Goal: Task Accomplishment & Management: Manage account settings

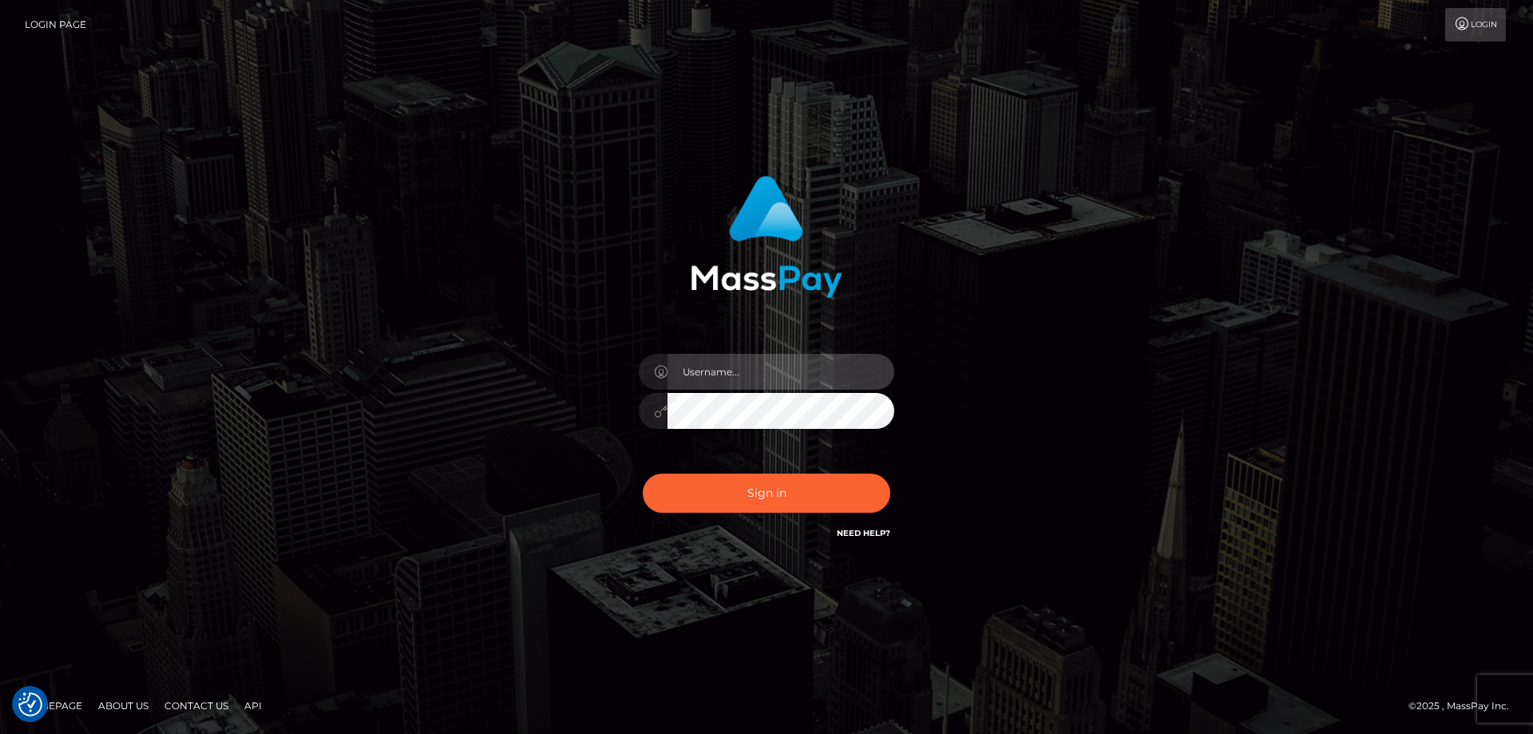
type input "Dan.Cirnat"
click at [886, 470] on div at bounding box center [746, 520] width 327 height 182
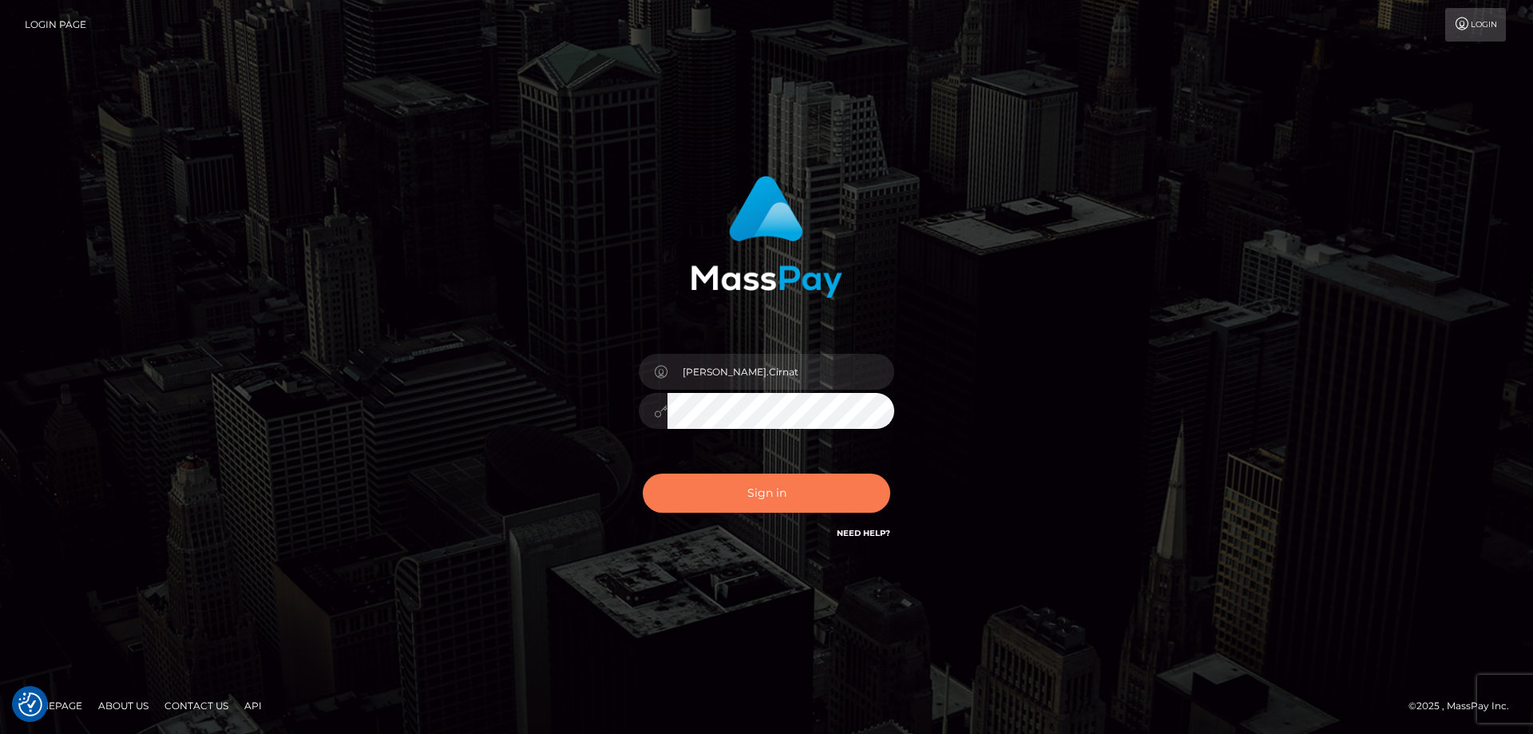
click at [804, 489] on button "Sign in" at bounding box center [766, 492] width 247 height 39
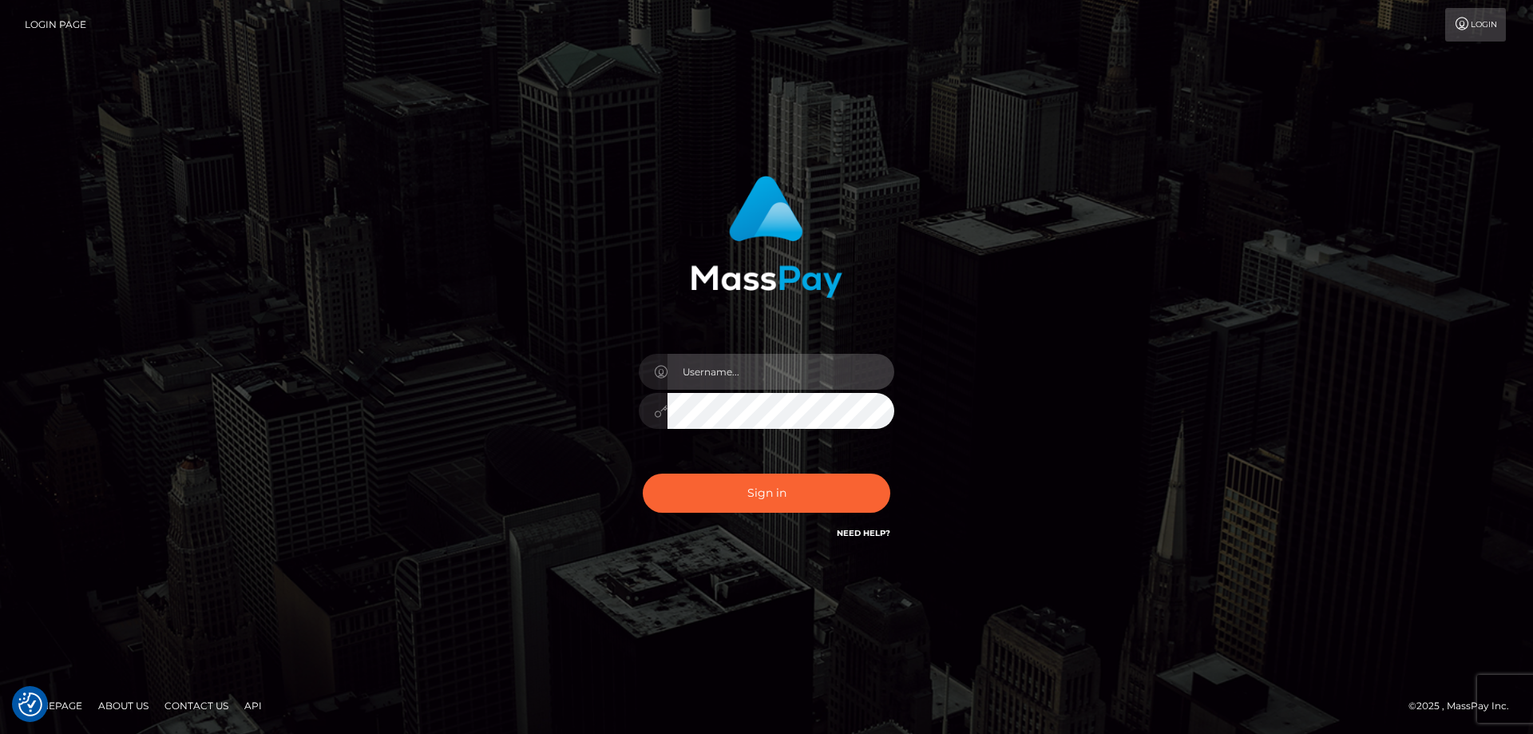
type input "Dan.Cirnat"
click at [892, 477] on div at bounding box center [746, 520] width 327 height 182
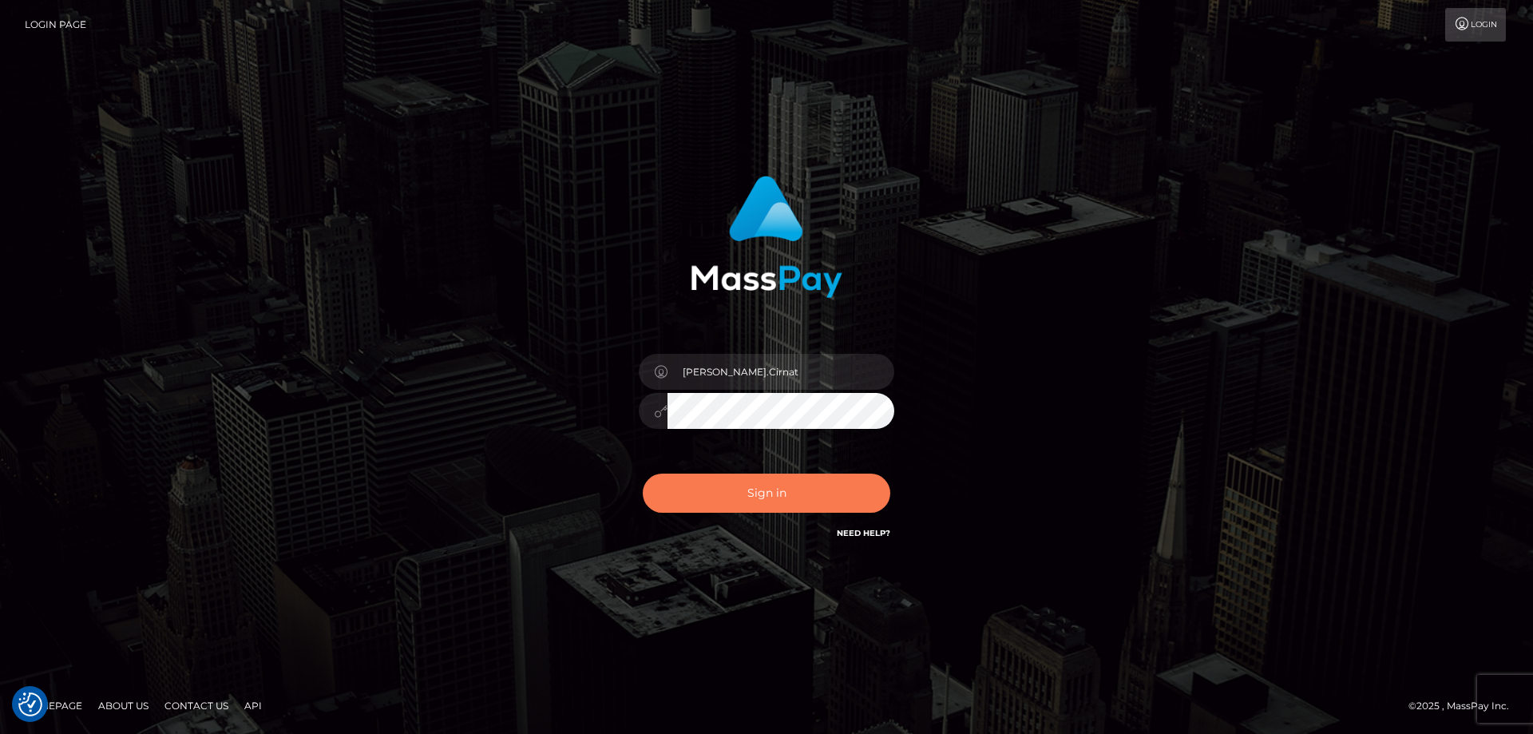
click at [825, 498] on button "Sign in" at bounding box center [766, 492] width 247 height 39
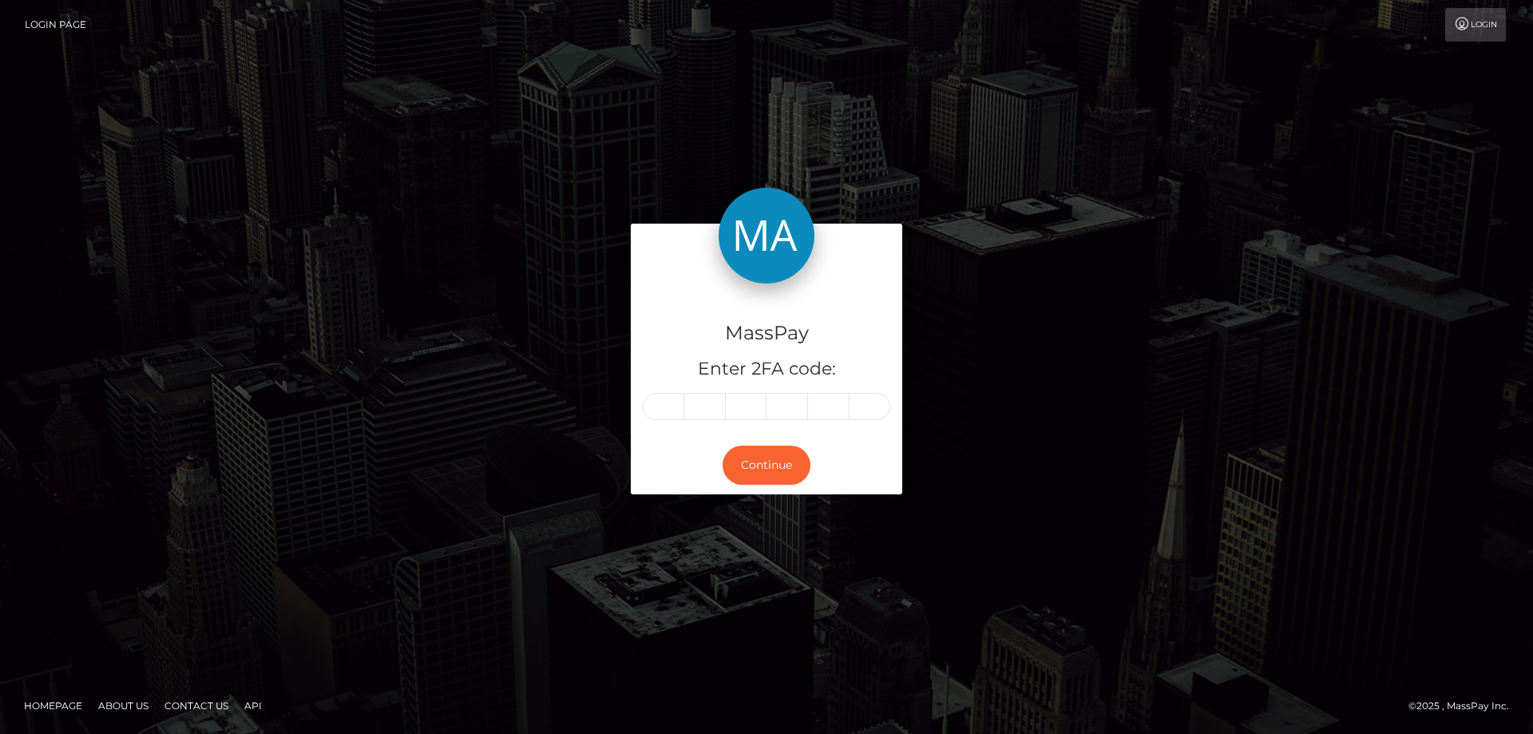
click at [649, 419] on div at bounding box center [766, 406] width 247 height 27
click at [655, 406] on input "text" at bounding box center [664, 406] width 42 height 27
type input "1"
type input "0"
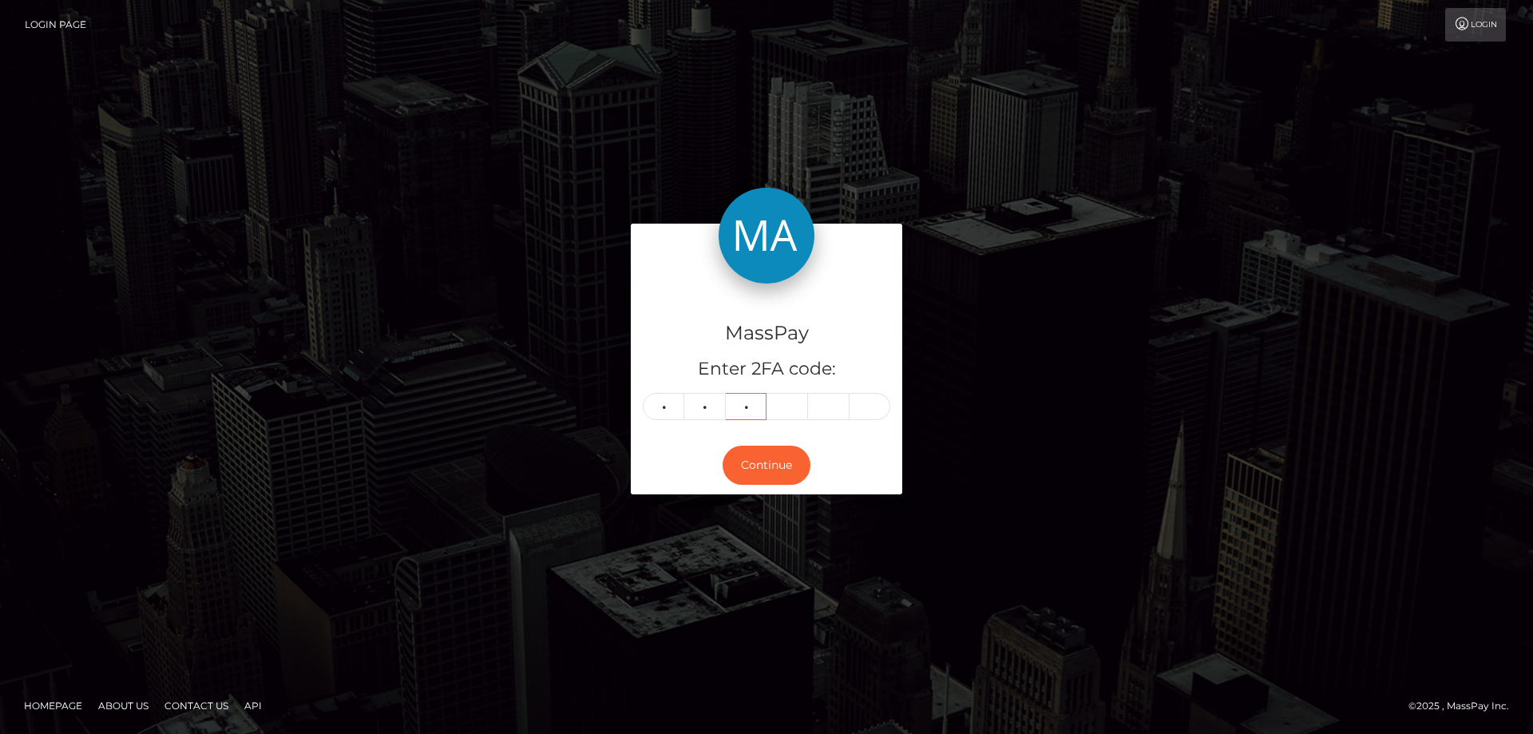
type input "8"
type input "4"
type input "6"
type input "0"
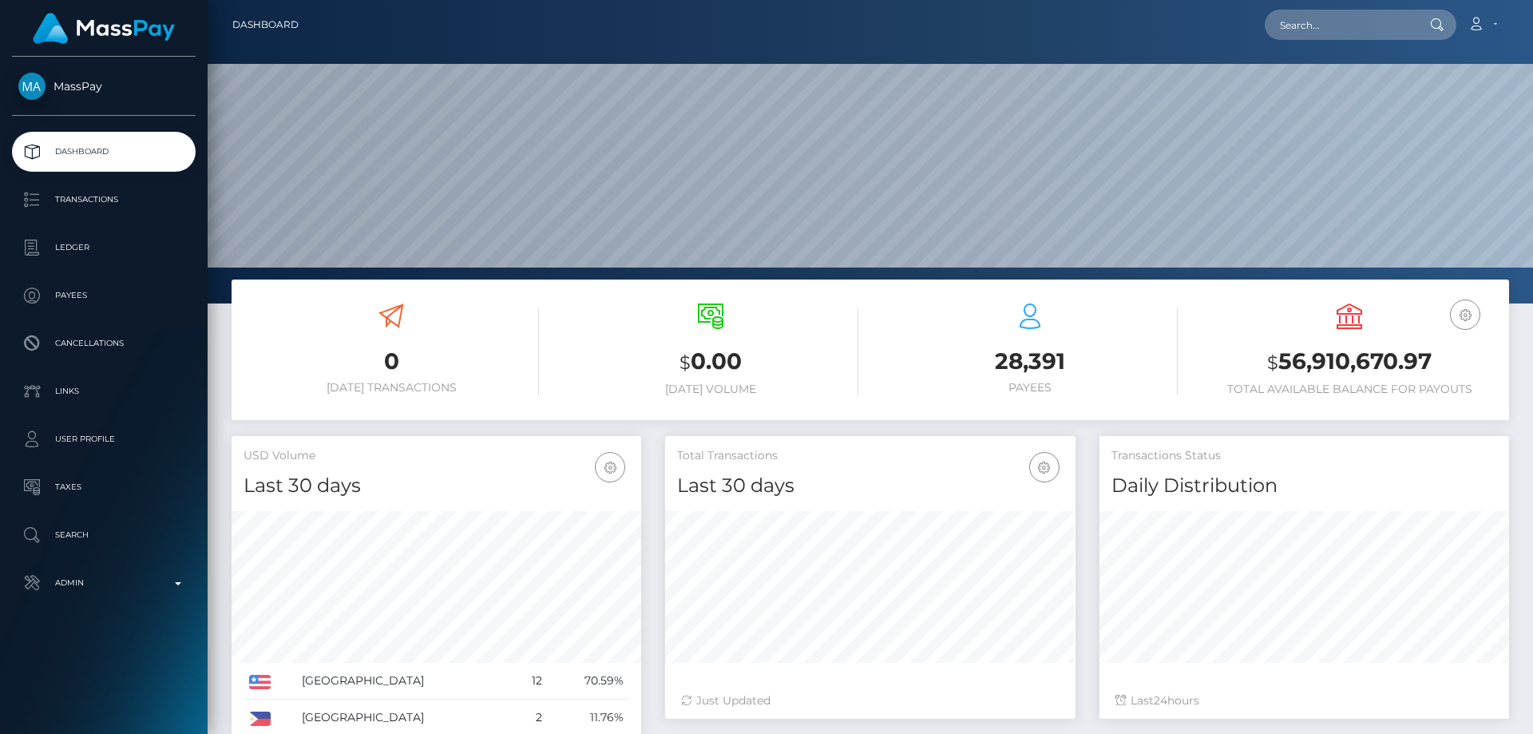
scroll to position [283, 410]
paste input "[EMAIL_ADDRESS][DOMAIN_NAME]"
type input "[EMAIL_ADDRESS][DOMAIN_NAME]"
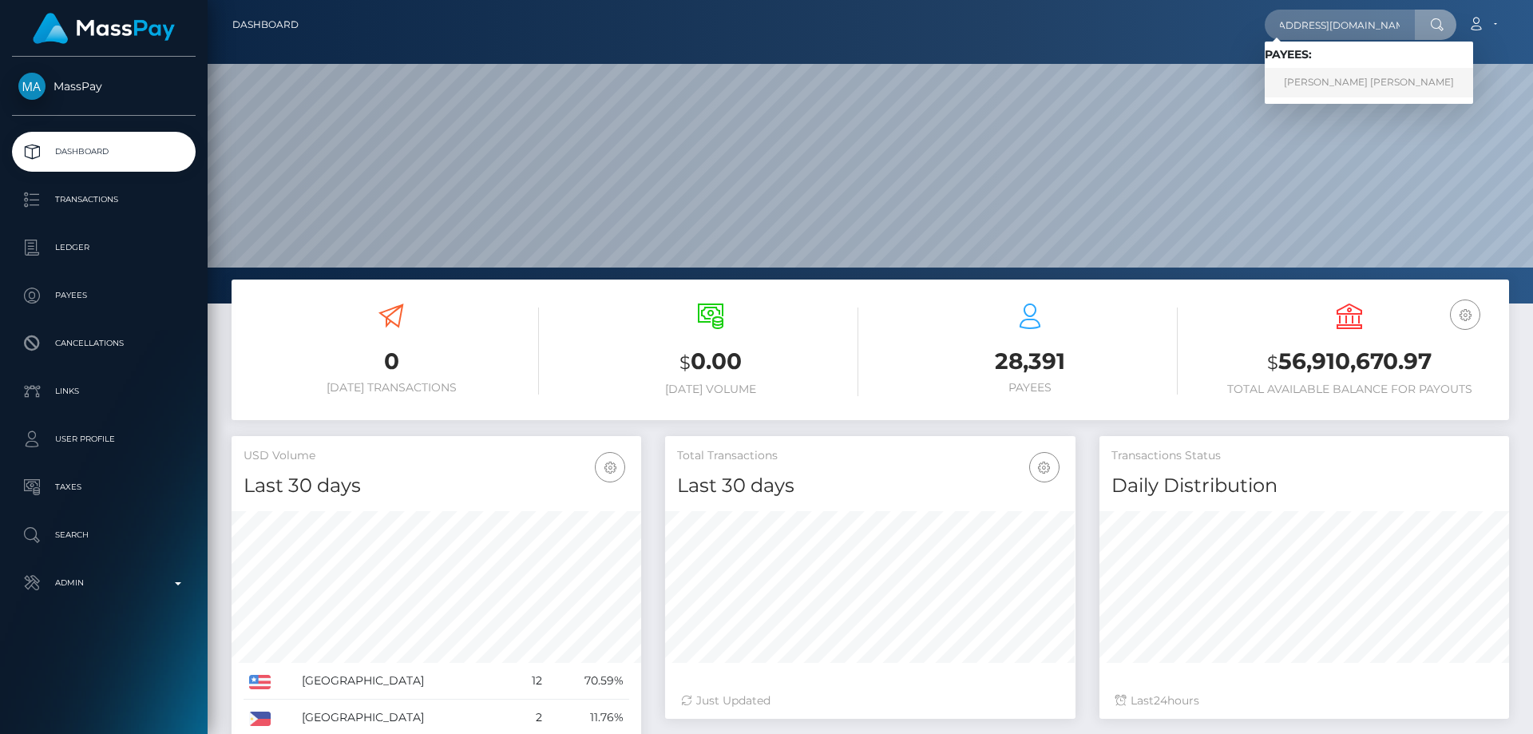
click at [1371, 83] on link "[PERSON_NAME] [PERSON_NAME]" at bounding box center [1368, 83] width 208 height 30
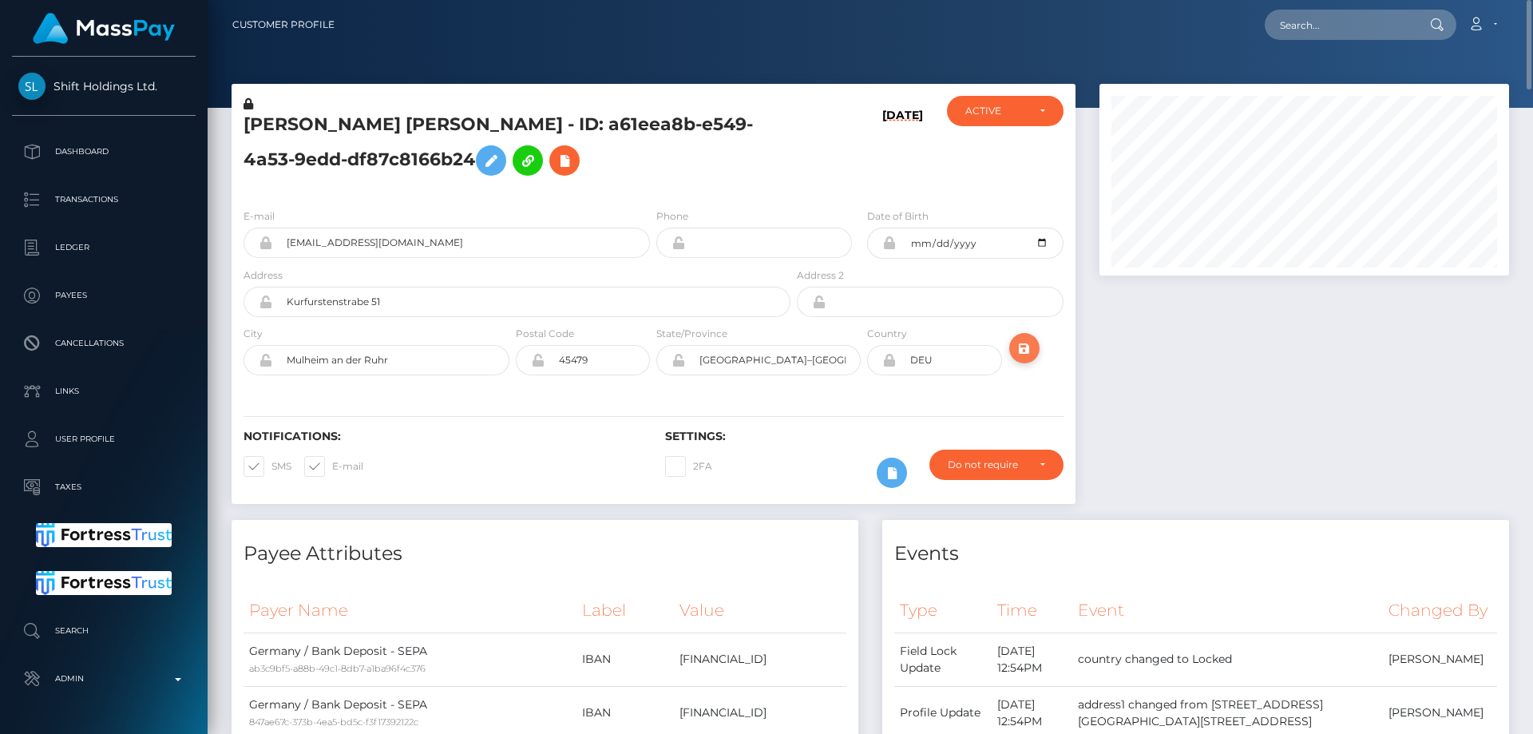
click at [1024, 346] on icon "submit" at bounding box center [1024, 348] width 19 height 20
drag, startPoint x: 1529, startPoint y: 658, endPoint x: 1532, endPoint y: -40, distance: 697.6
click at [1532, 0] on html "Shift Holdings Ltd. Dashboard Transactions Ledger Payees Links" at bounding box center [766, 367] width 1533 height 734
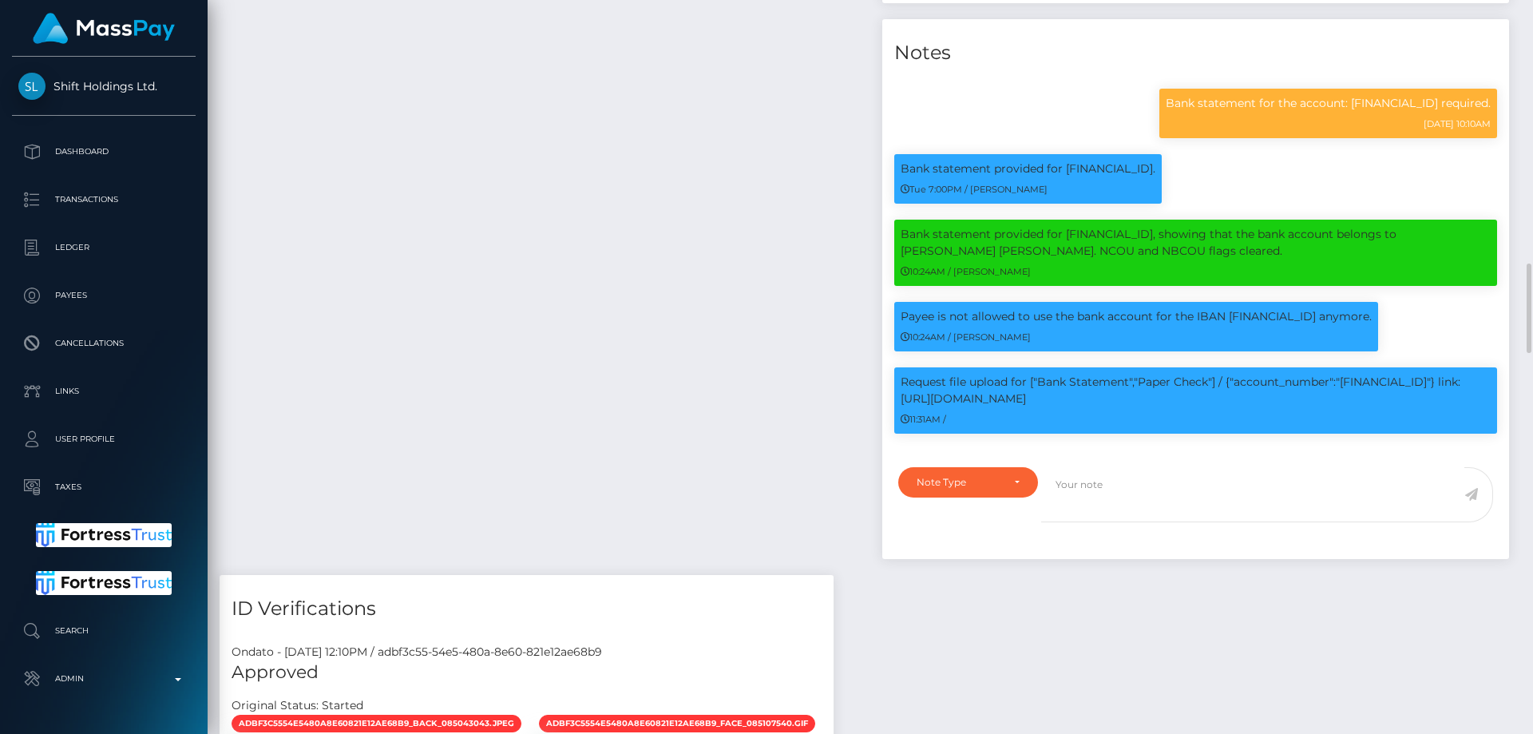
scroll to position [2315, 0]
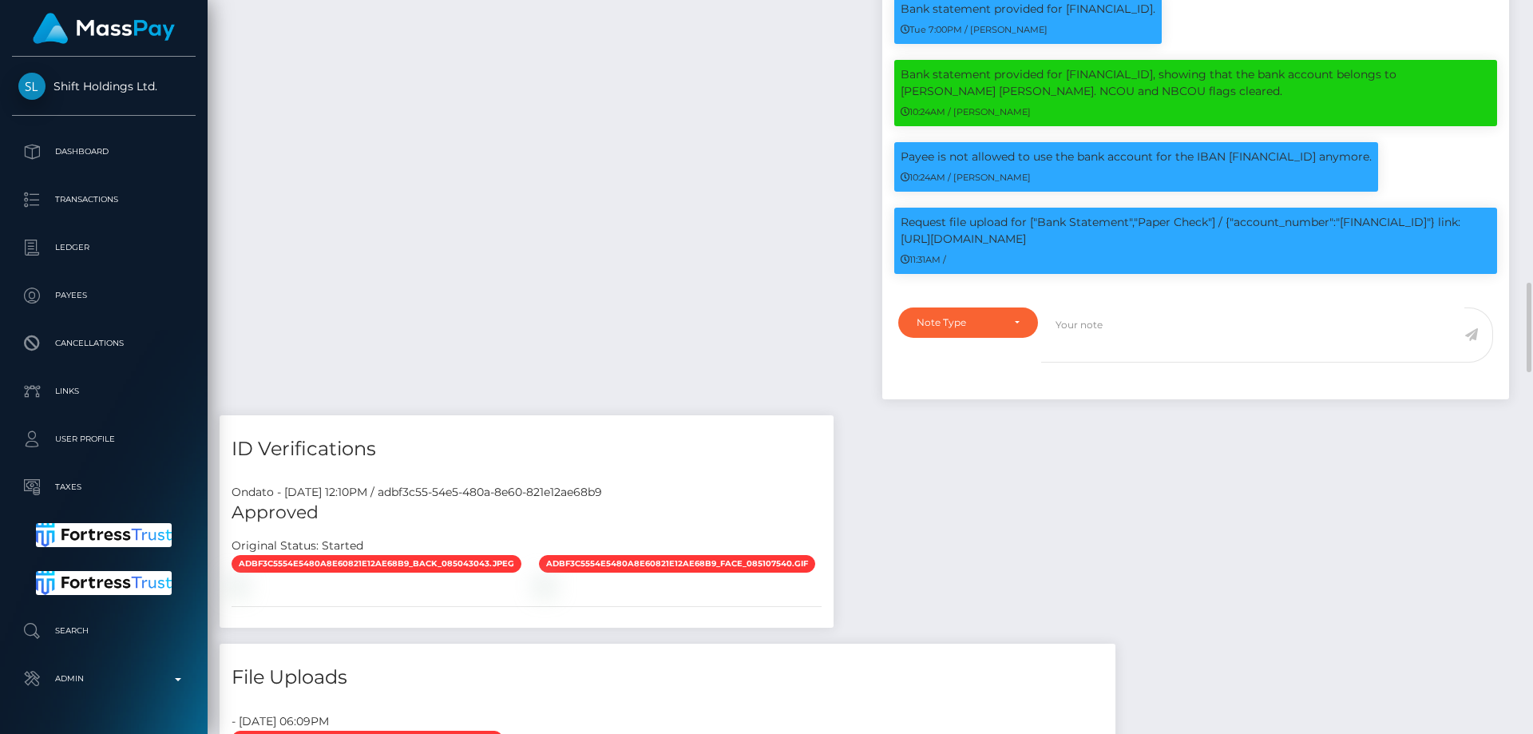
drag, startPoint x: 1145, startPoint y: 532, endPoint x: 1124, endPoint y: 508, distance: 31.7
click at [1145, 529] on div "Payee Attributes Payer Name Label Value Germany / Bank Deposit - SEPA ab3c9bf5-…" at bounding box center [870, 406] width 1301 height 4402
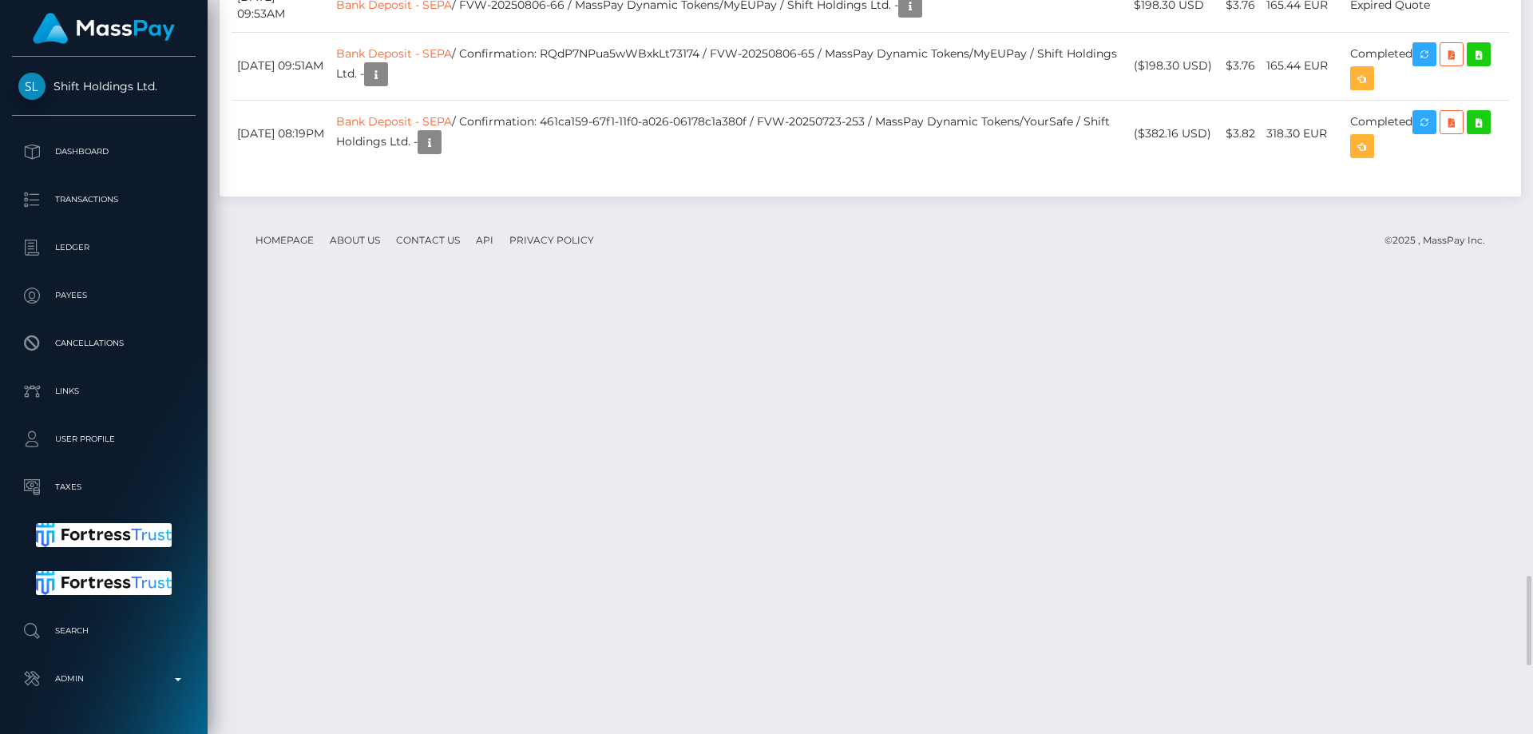
scroll to position [5029, 0]
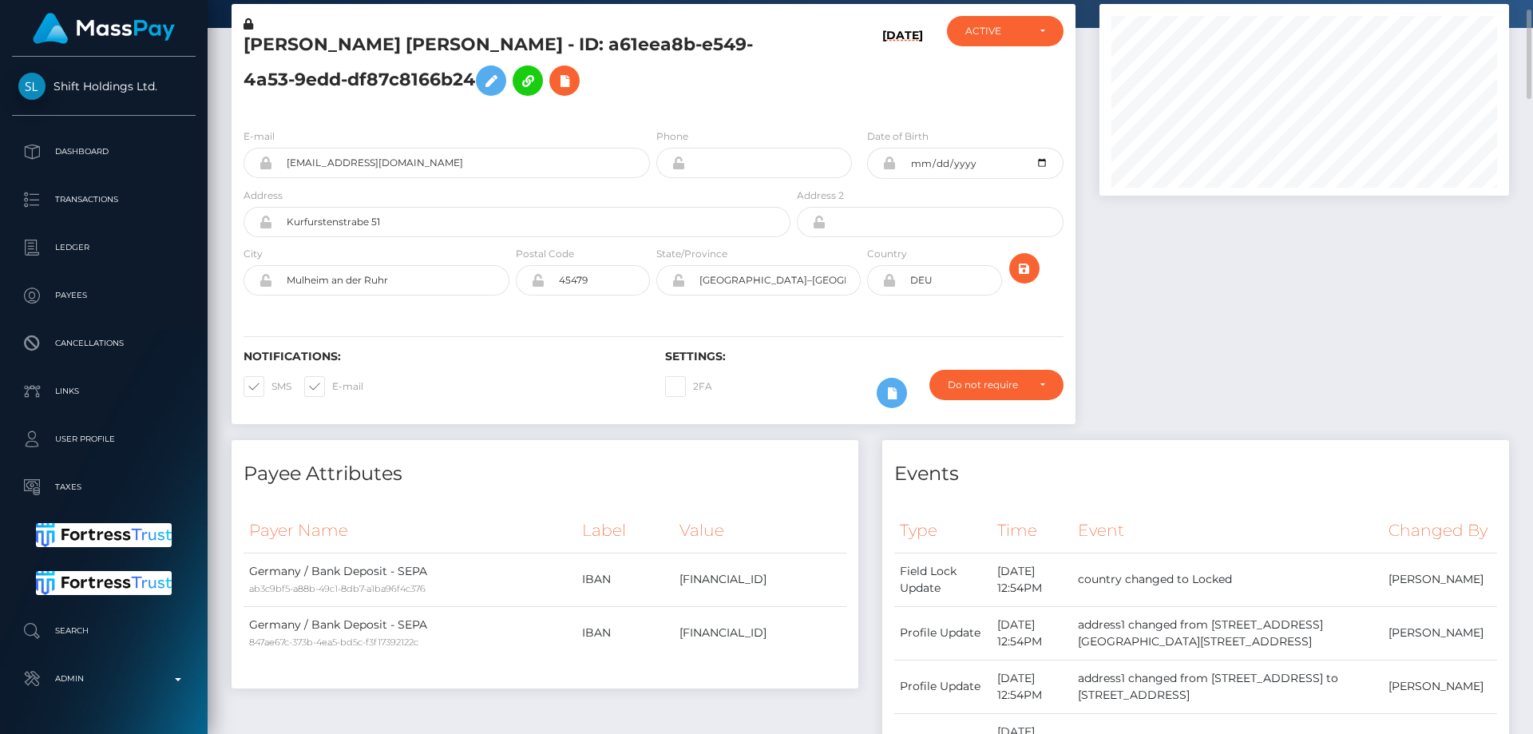
scroll to position [0, 0]
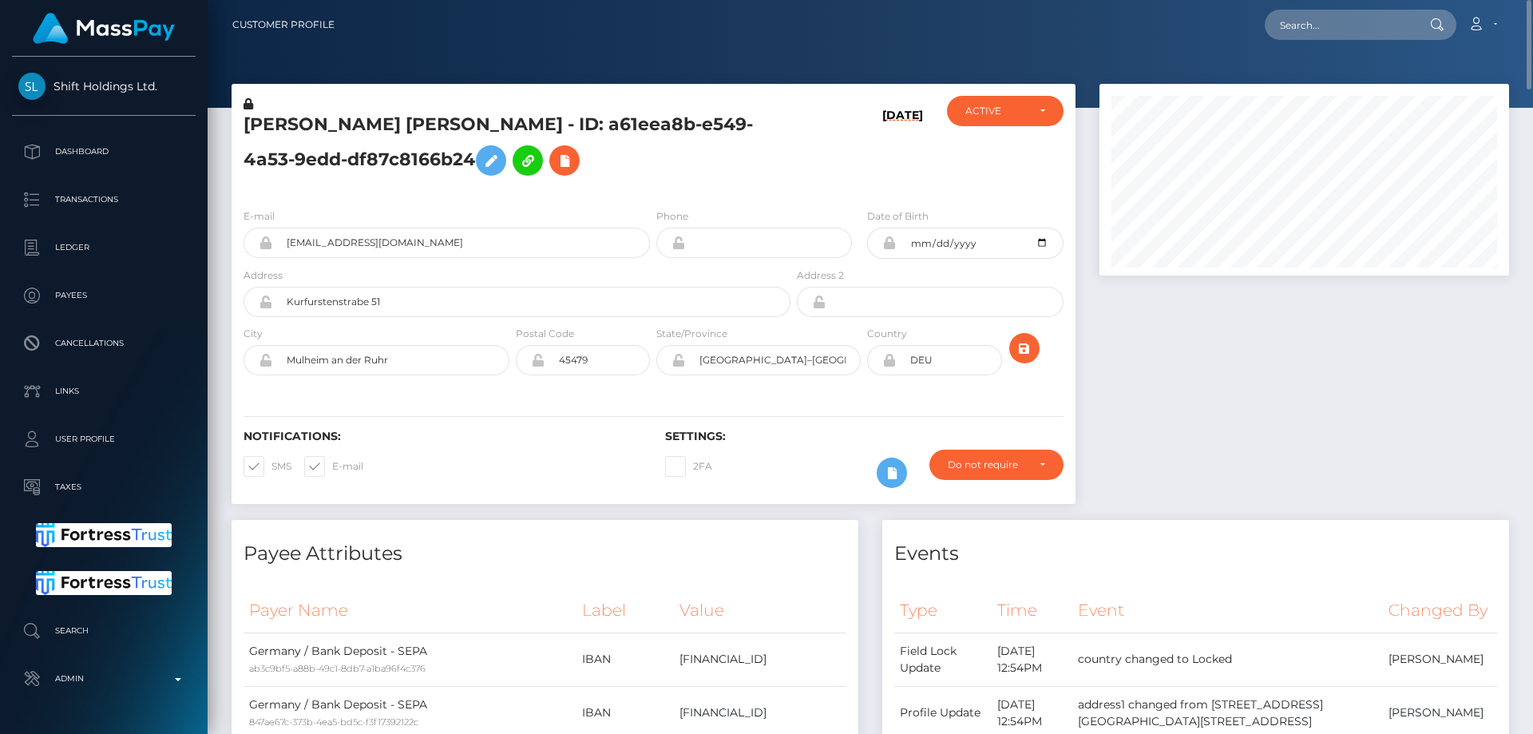
click at [1351, 524] on div "Events" at bounding box center [1195, 544] width 627 height 48
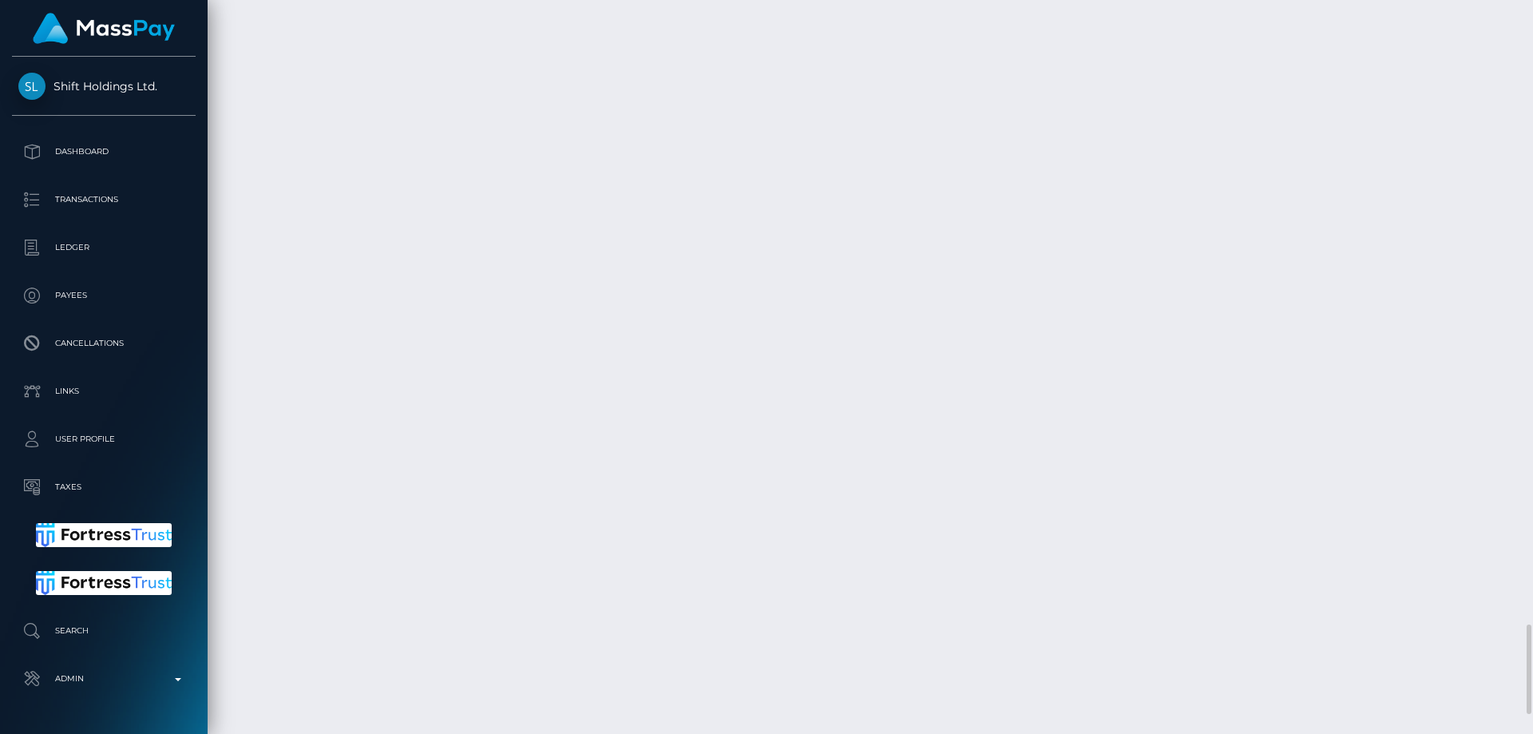
scroll to position [192, 410]
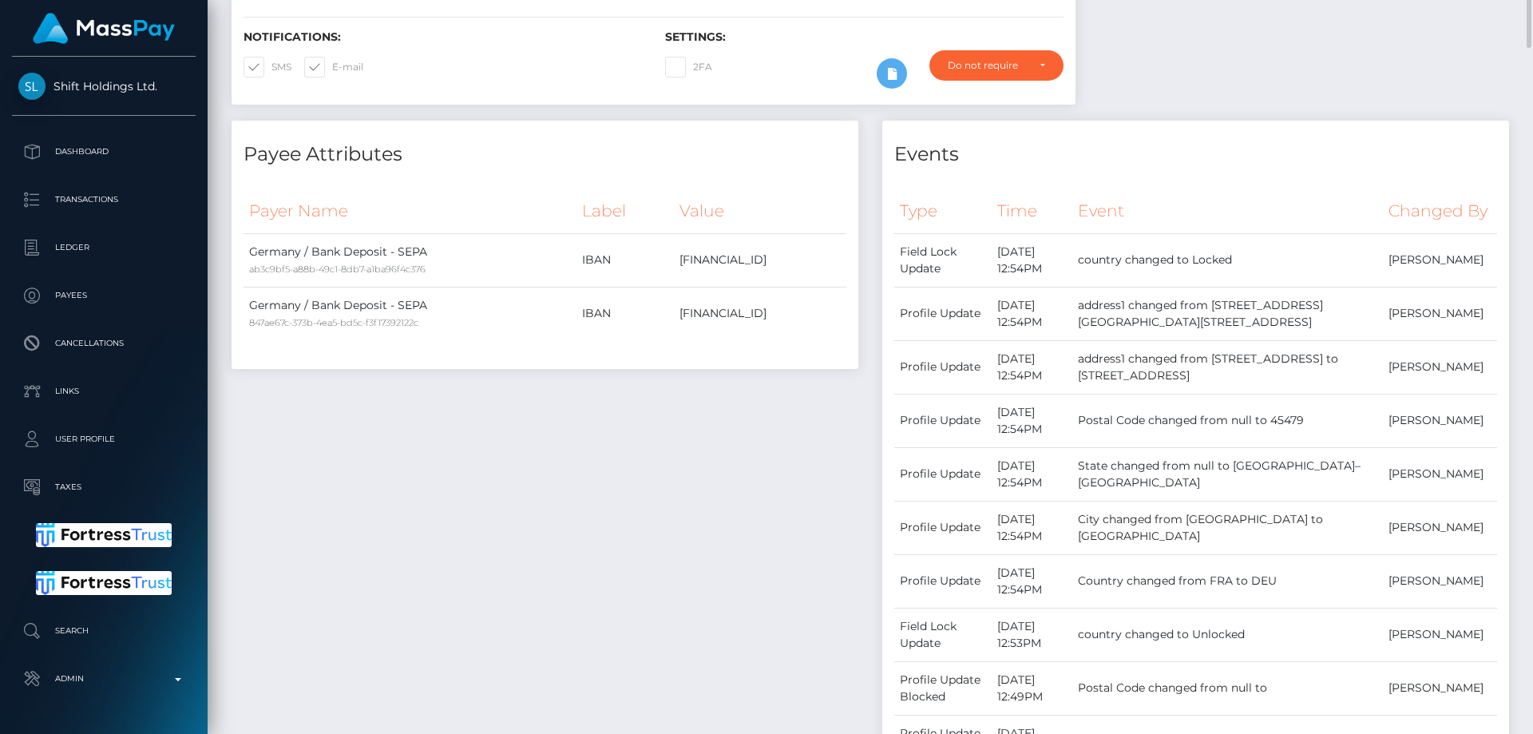
scroll to position [0, 0]
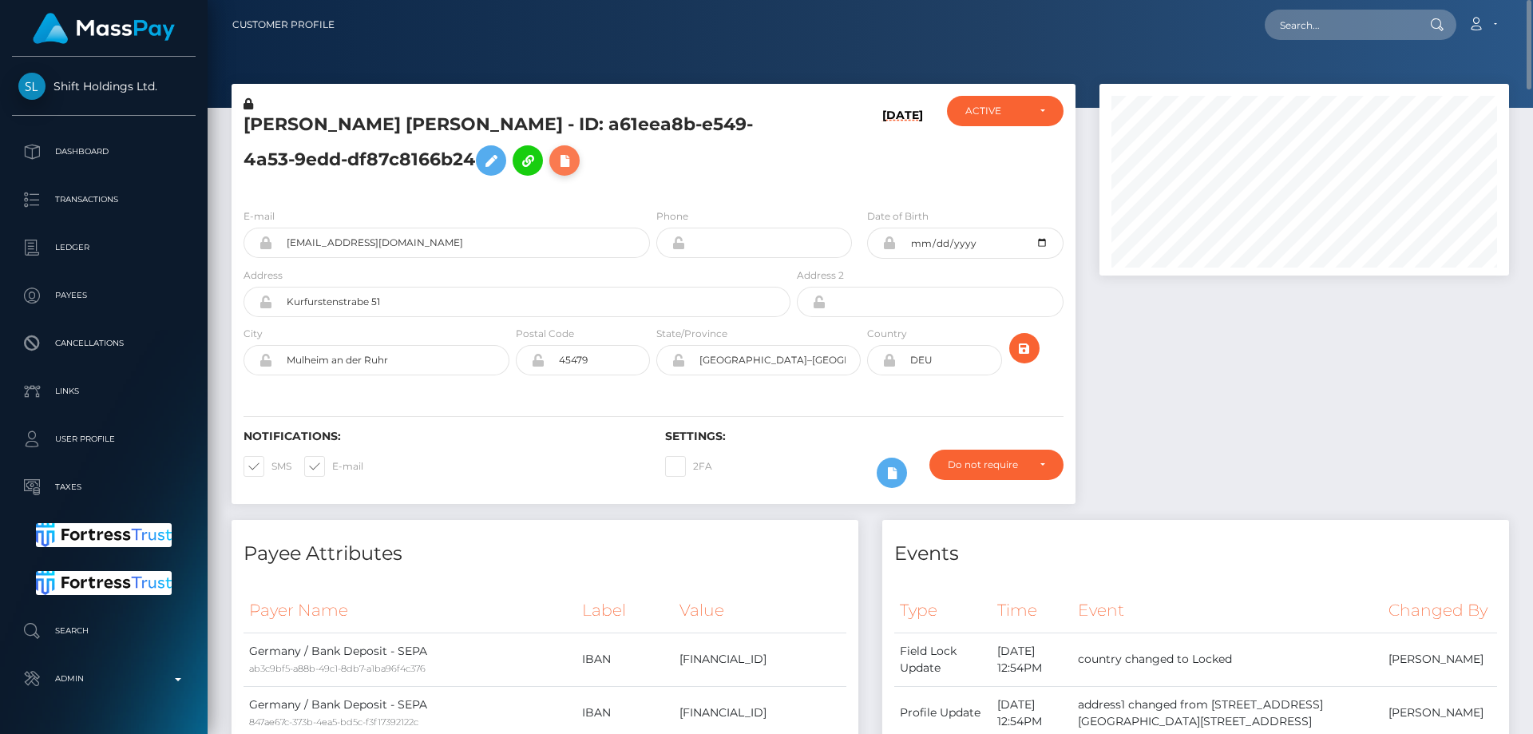
click at [565, 153] on icon at bounding box center [564, 161] width 19 height 20
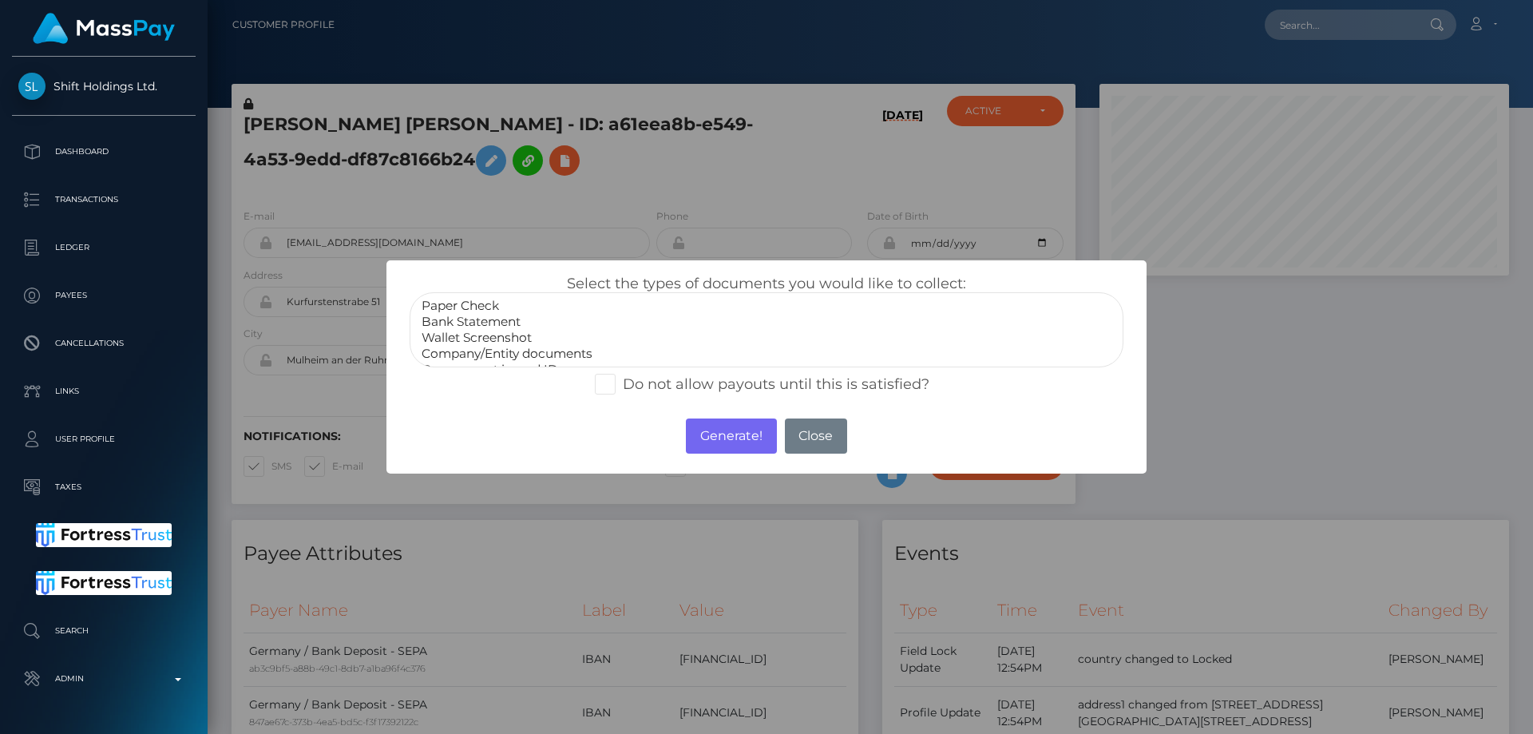
select select "Bank Statement"
click at [475, 325] on option "Bank Statement" at bounding box center [766, 322] width 693 height 16
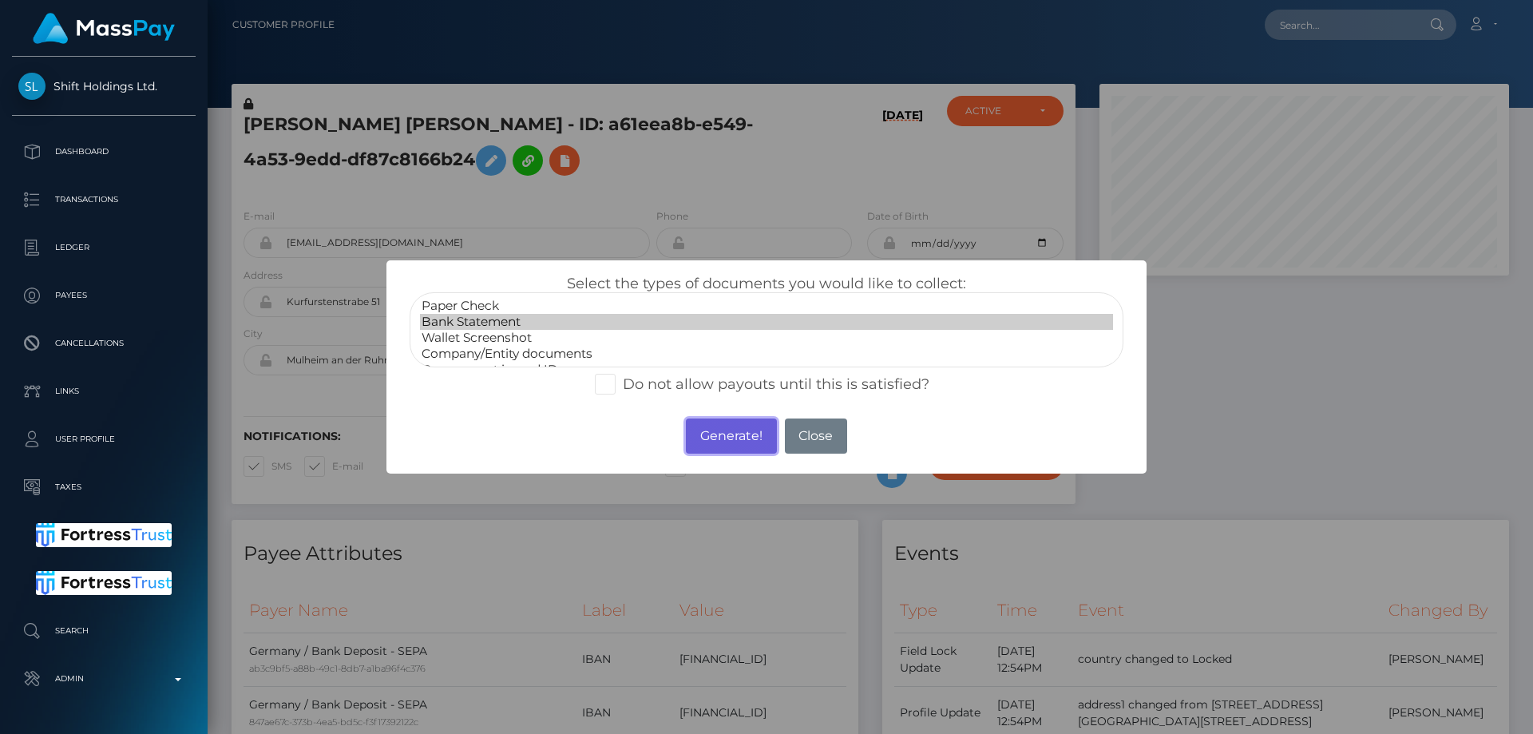
click at [733, 440] on button "Generate!" at bounding box center [731, 435] width 90 height 35
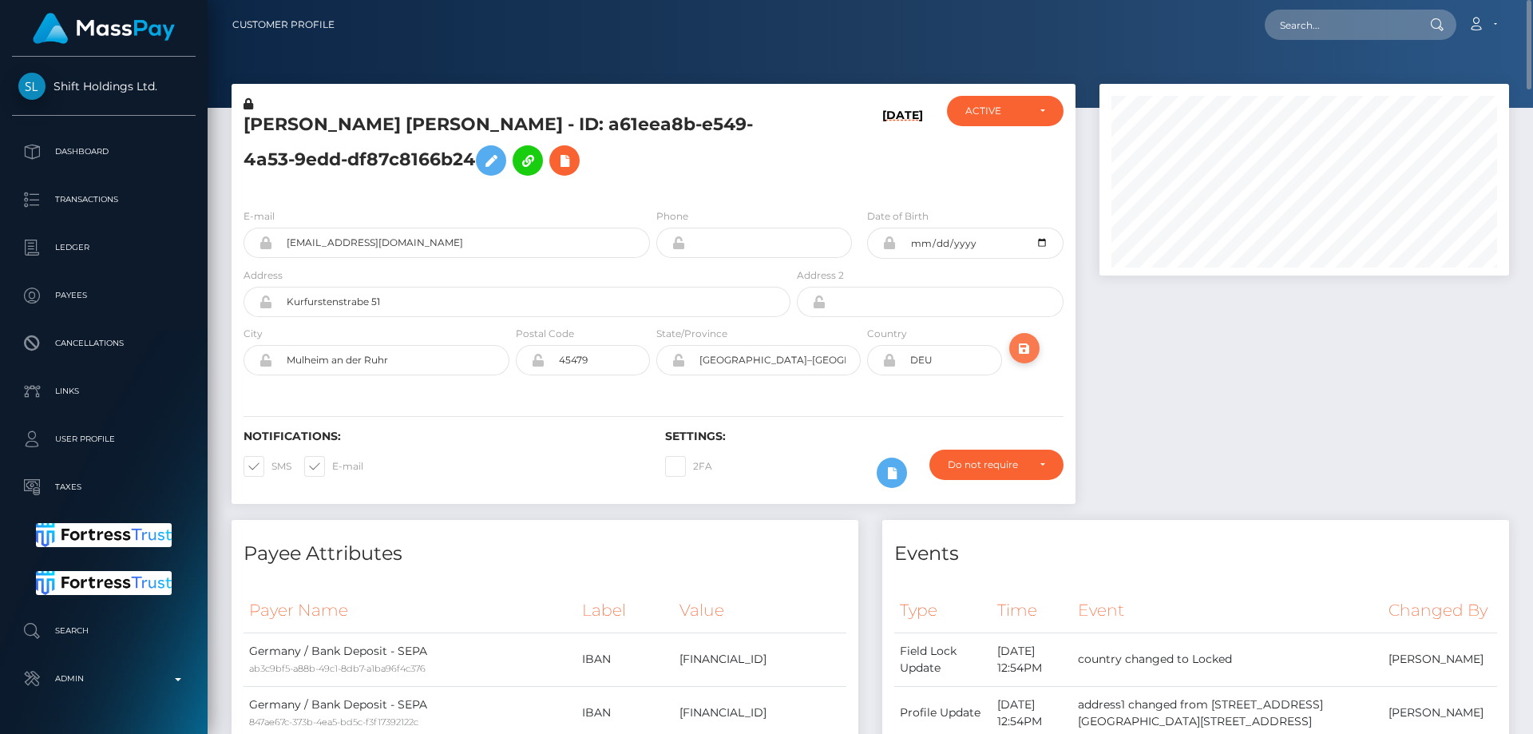
click at [1030, 347] on icon "submit" at bounding box center [1024, 348] width 19 height 20
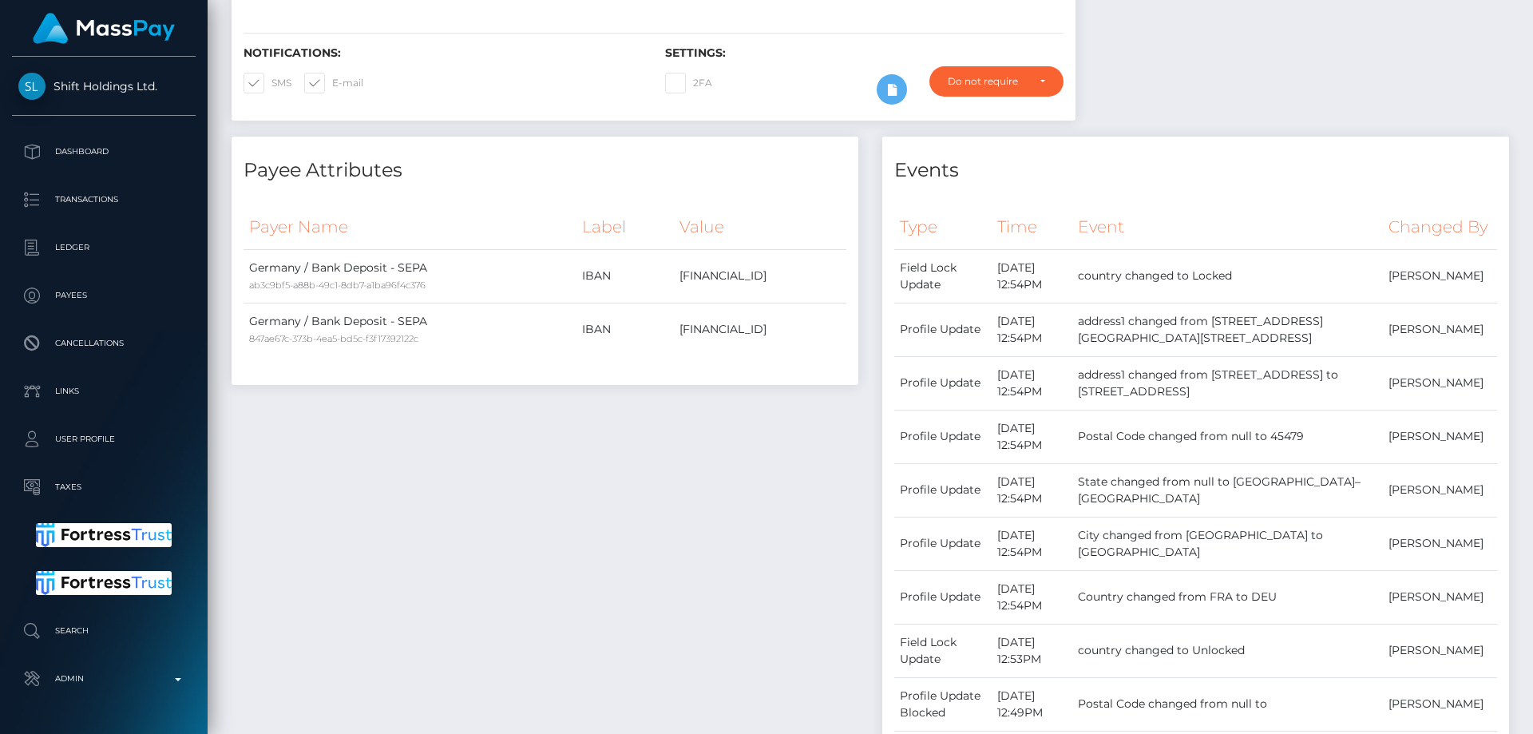
scroll to position [64, 0]
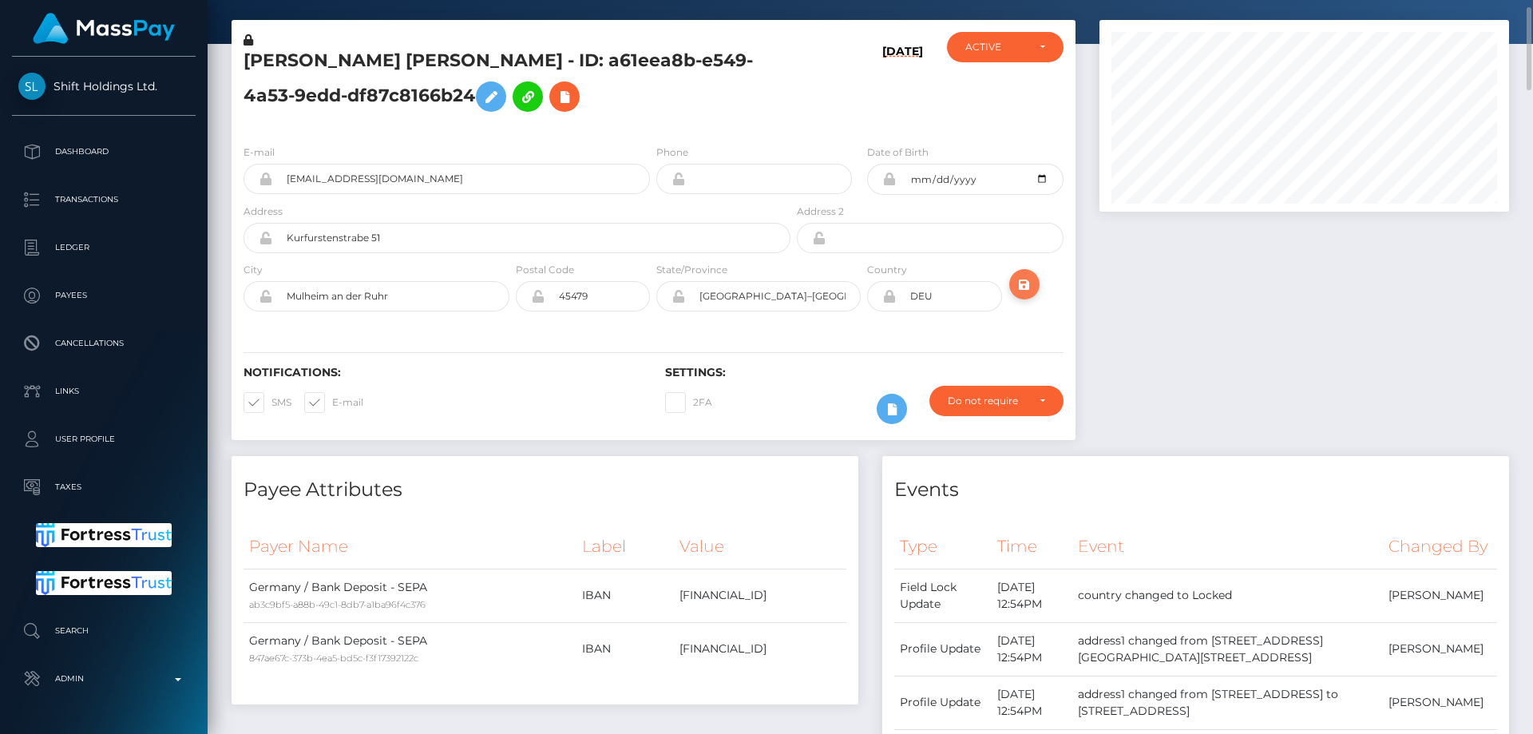
click at [1026, 289] on icon "submit" at bounding box center [1024, 285] width 19 height 20
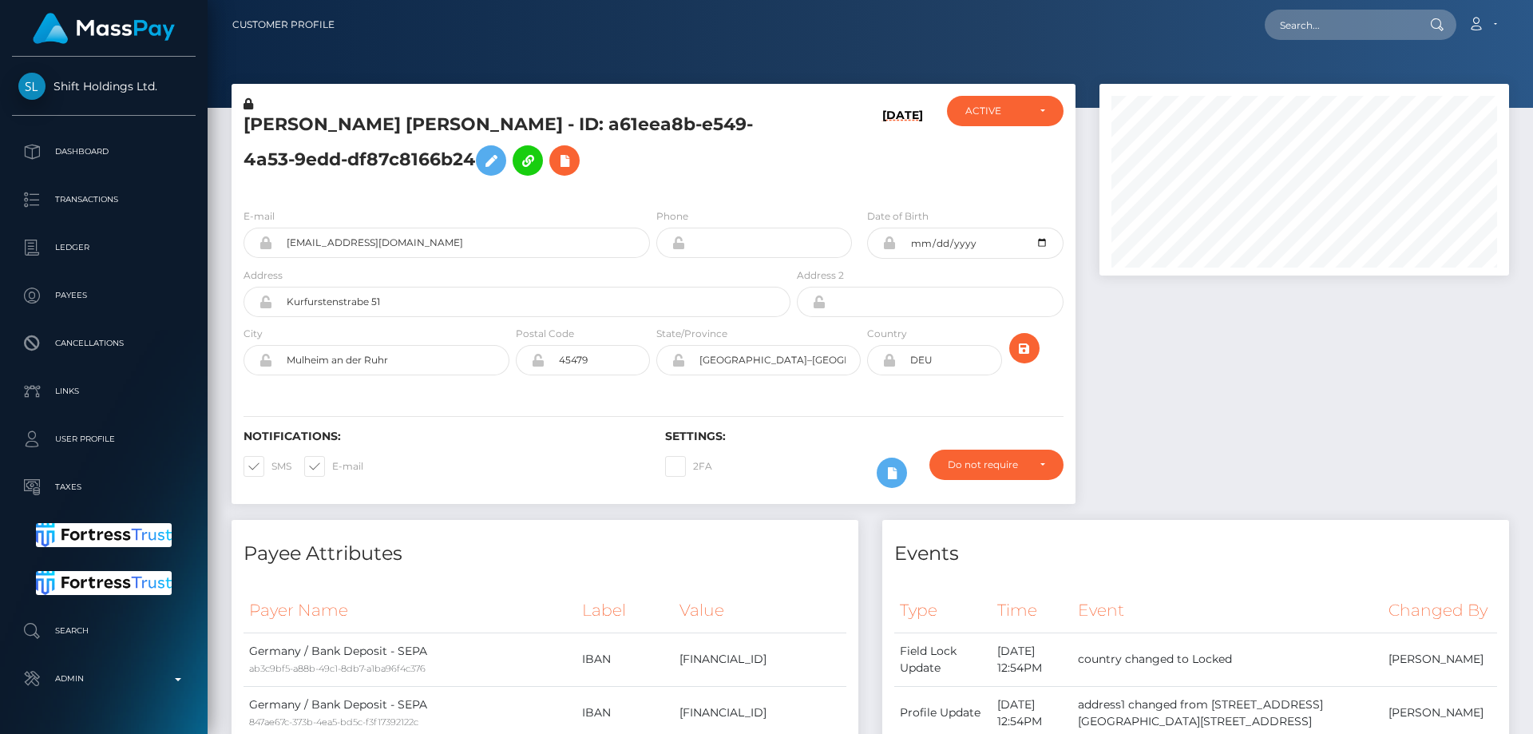
scroll to position [192, 410]
drag, startPoint x: 1257, startPoint y: 491, endPoint x: 1212, endPoint y: 460, distance: 54.5
click at [1253, 485] on div at bounding box center [1303, 302] width 433 height 436
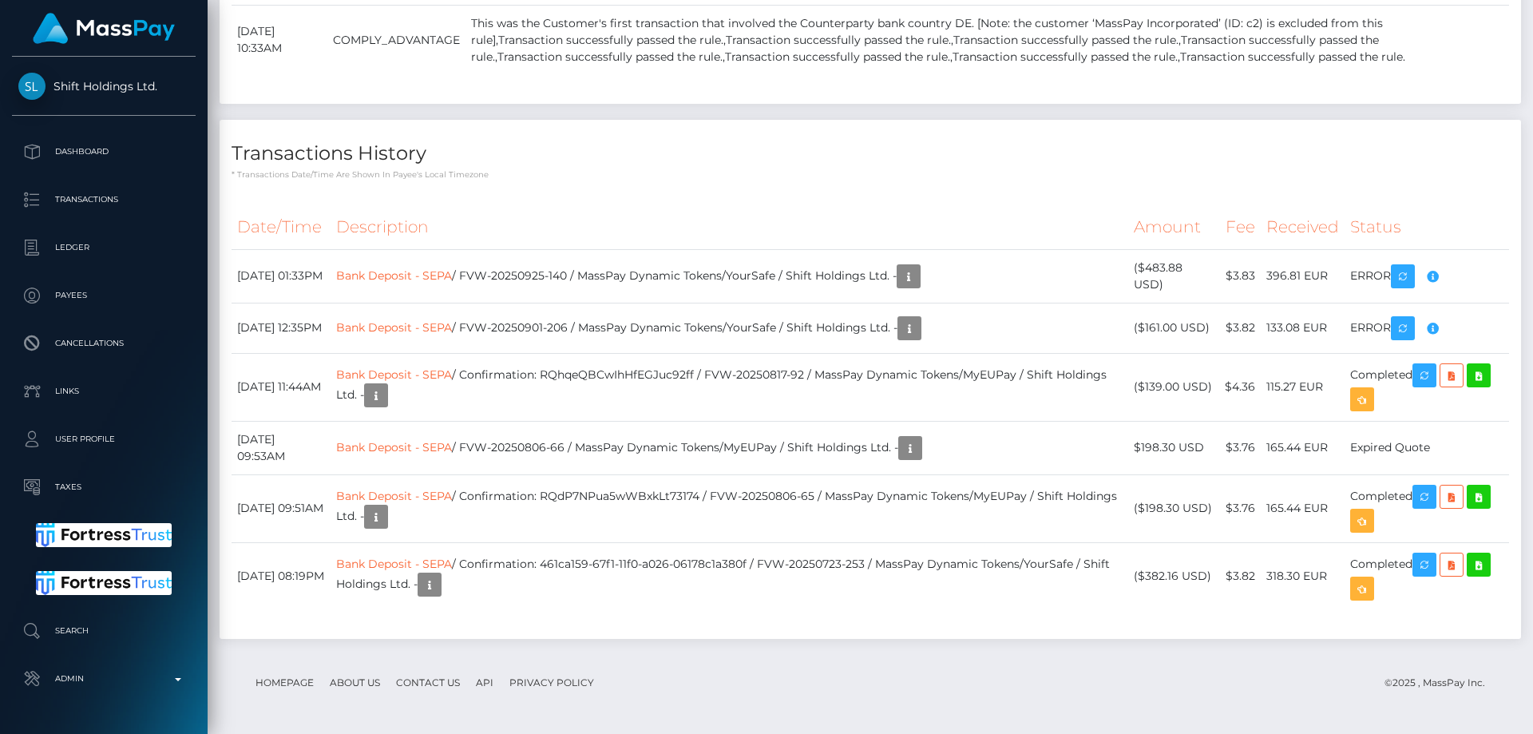
scroll to position [0, 0]
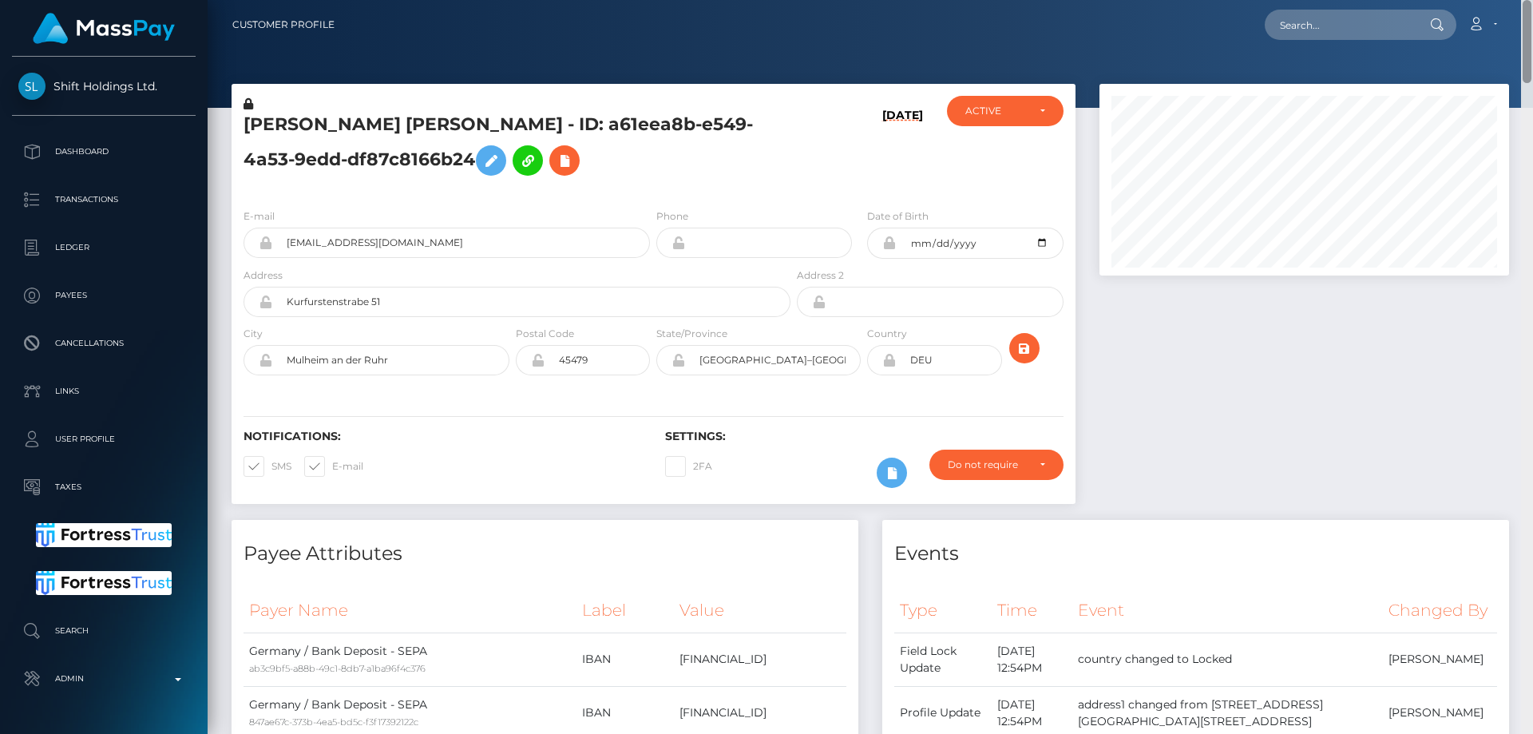
drag, startPoint x: 1524, startPoint y: 609, endPoint x: 1532, endPoint y: -92, distance: 700.9
click at [1532, 0] on html "Shift Holdings Ltd. Dashboard Transactions Ledger Payees Links" at bounding box center [766, 367] width 1533 height 734
